Goal: Task Accomplishment & Management: Manage account settings

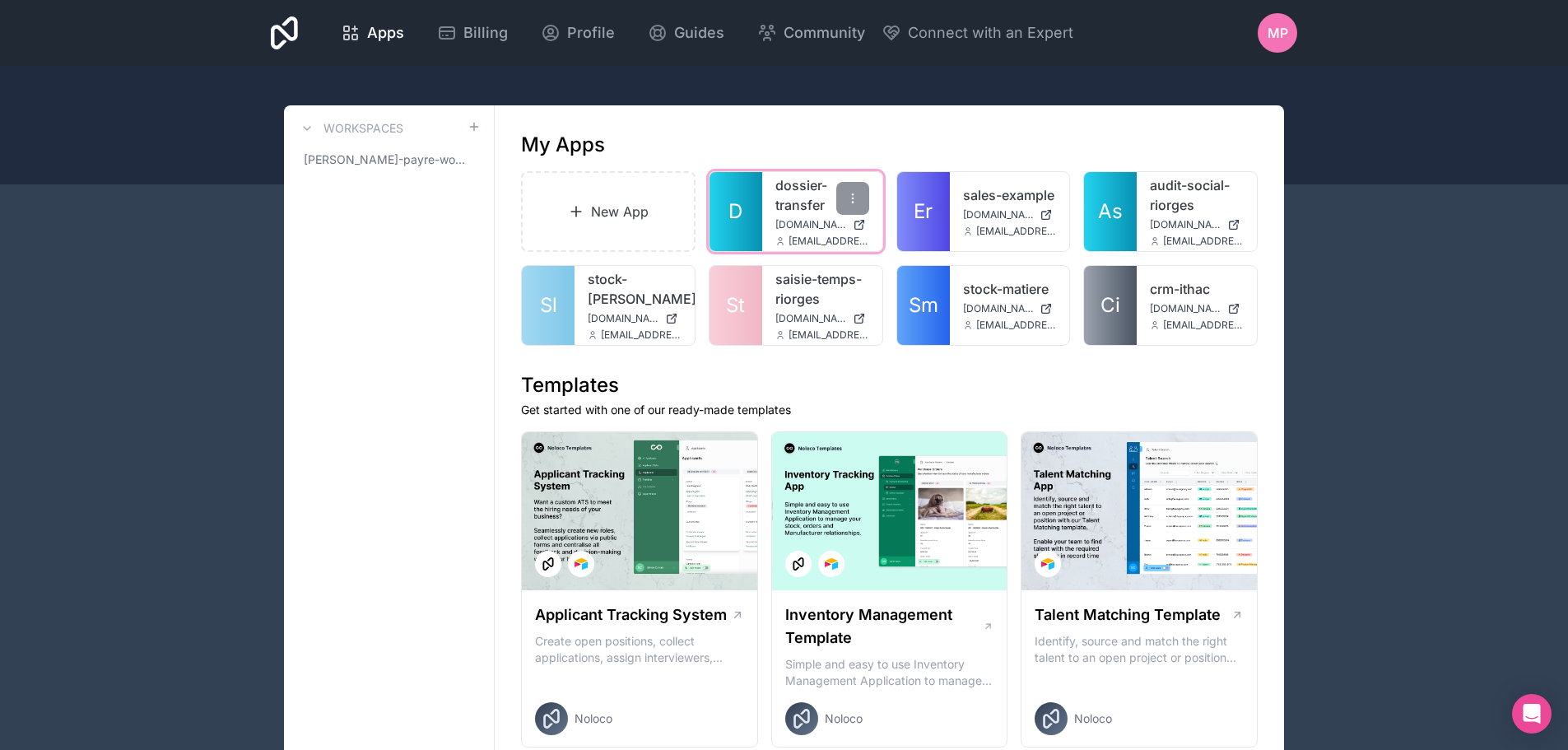
click at [804, 195] on link "dossier-transfer" at bounding box center [822, 195] width 94 height 40
click at [851, 197] on icon at bounding box center [853, 199] width 13 height 13
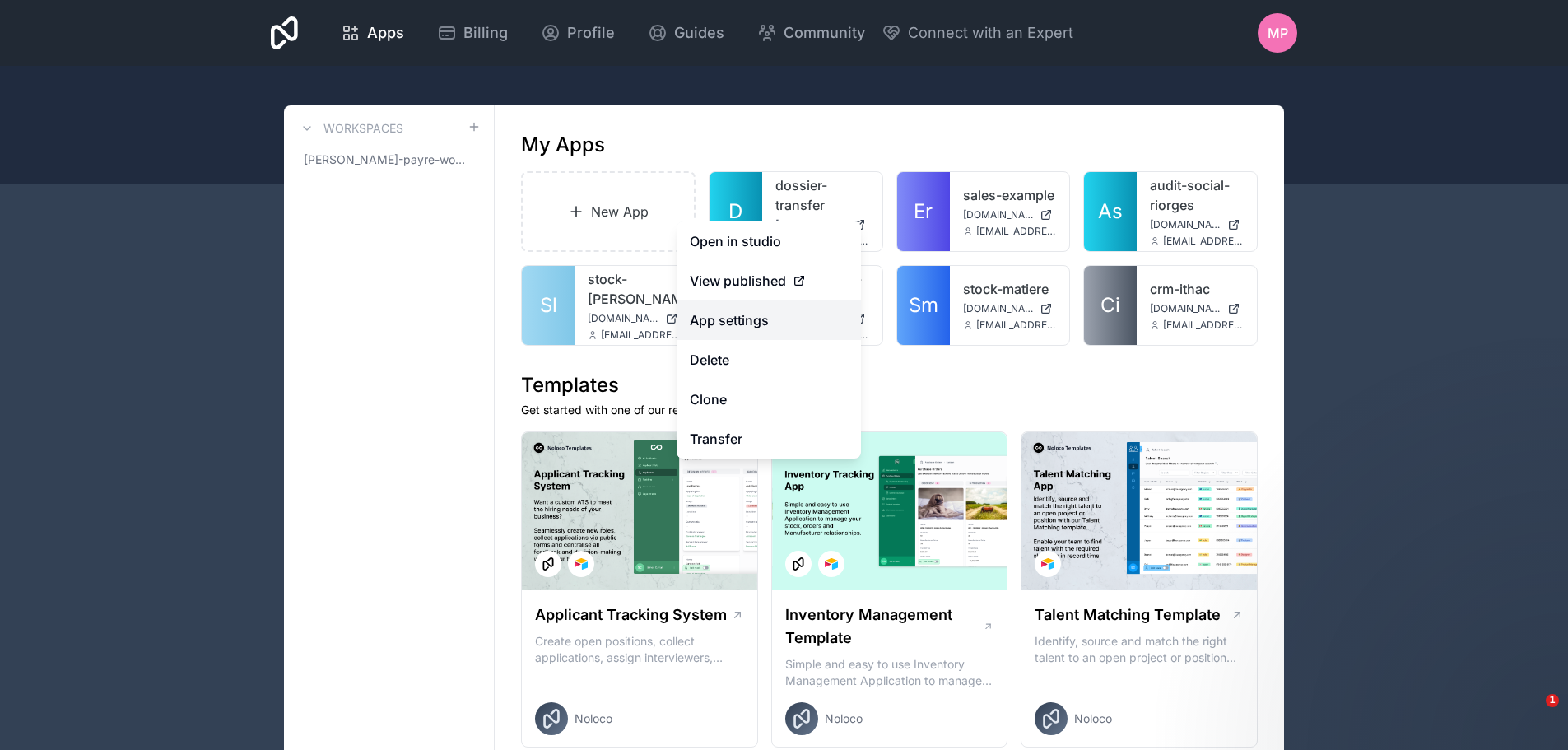
click at [742, 315] on link "App settings" at bounding box center [769, 320] width 185 height 40
